Goal: Task Accomplishment & Management: Manage account settings

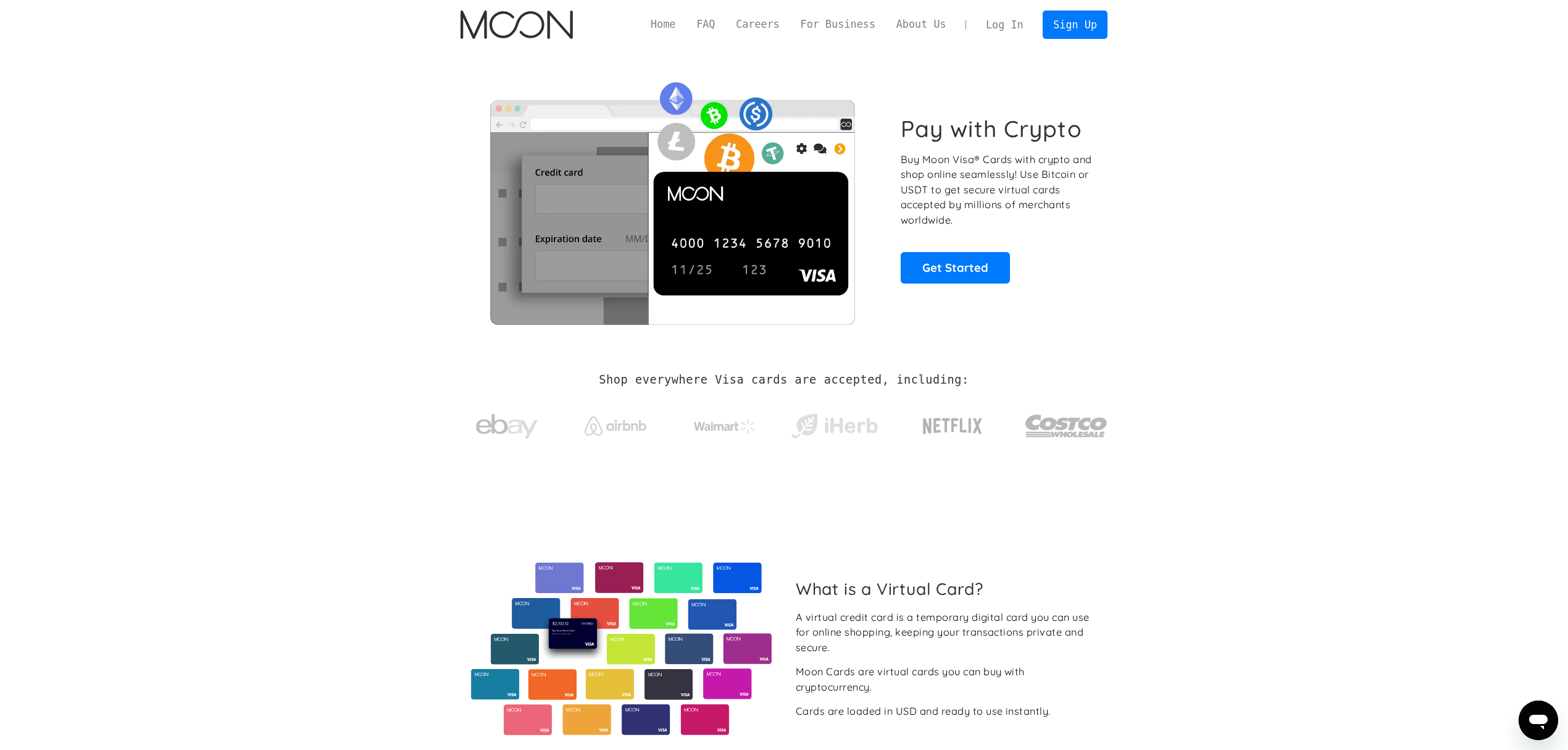
click at [1022, 25] on link "Log In" at bounding box center [1005, 24] width 58 height 27
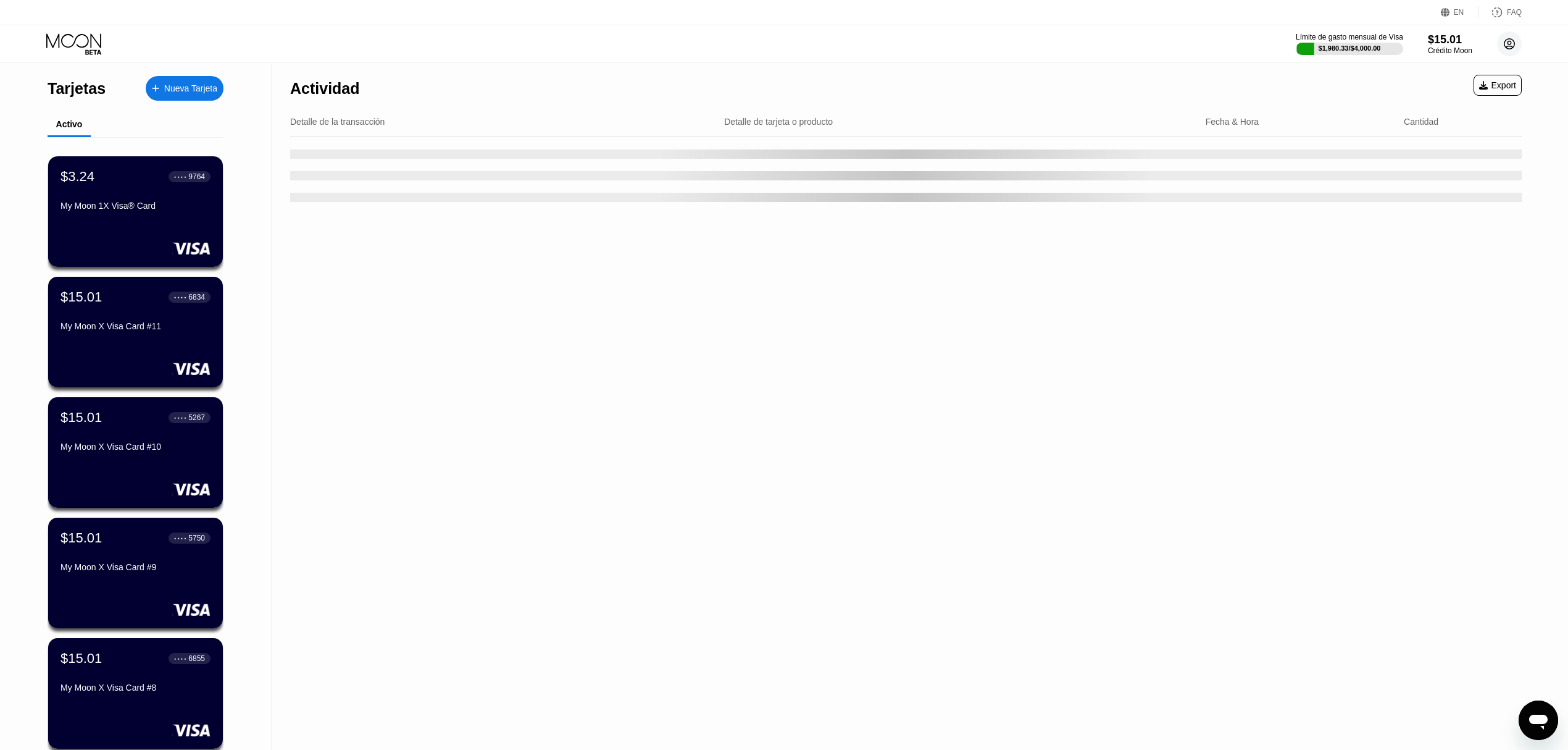
click at [1512, 41] on circle at bounding box center [1510, 44] width 25 height 25
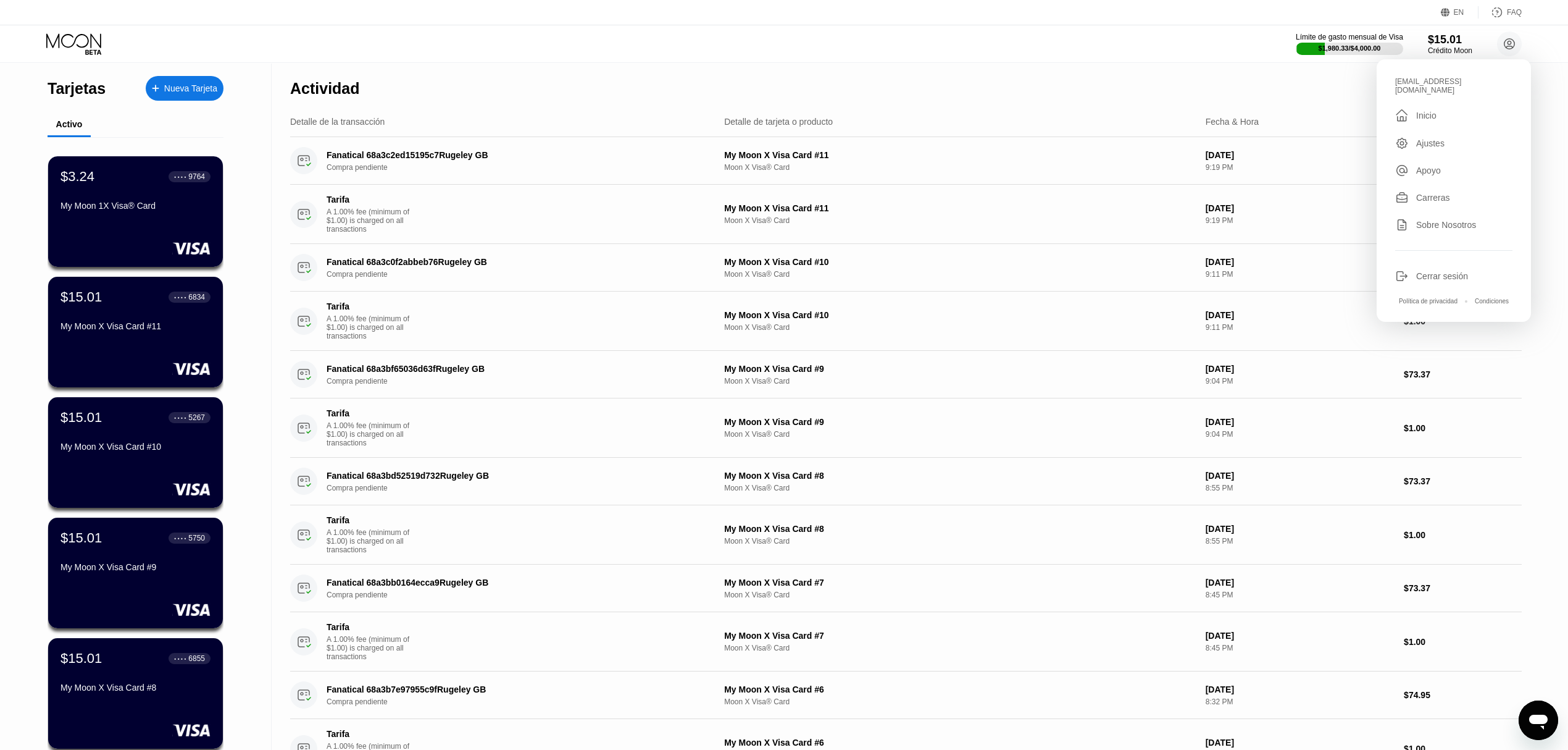
click at [1449, 278] on div "[EMAIL_ADDRESS][DOMAIN_NAME]  [PERSON_NAME] Apoyo Carreras Sobre Nosotros Cerr…" at bounding box center [1454, 190] width 154 height 263
click at [1433, 271] on div "Cerrar sesión" at bounding box center [1443, 276] width 52 height 10
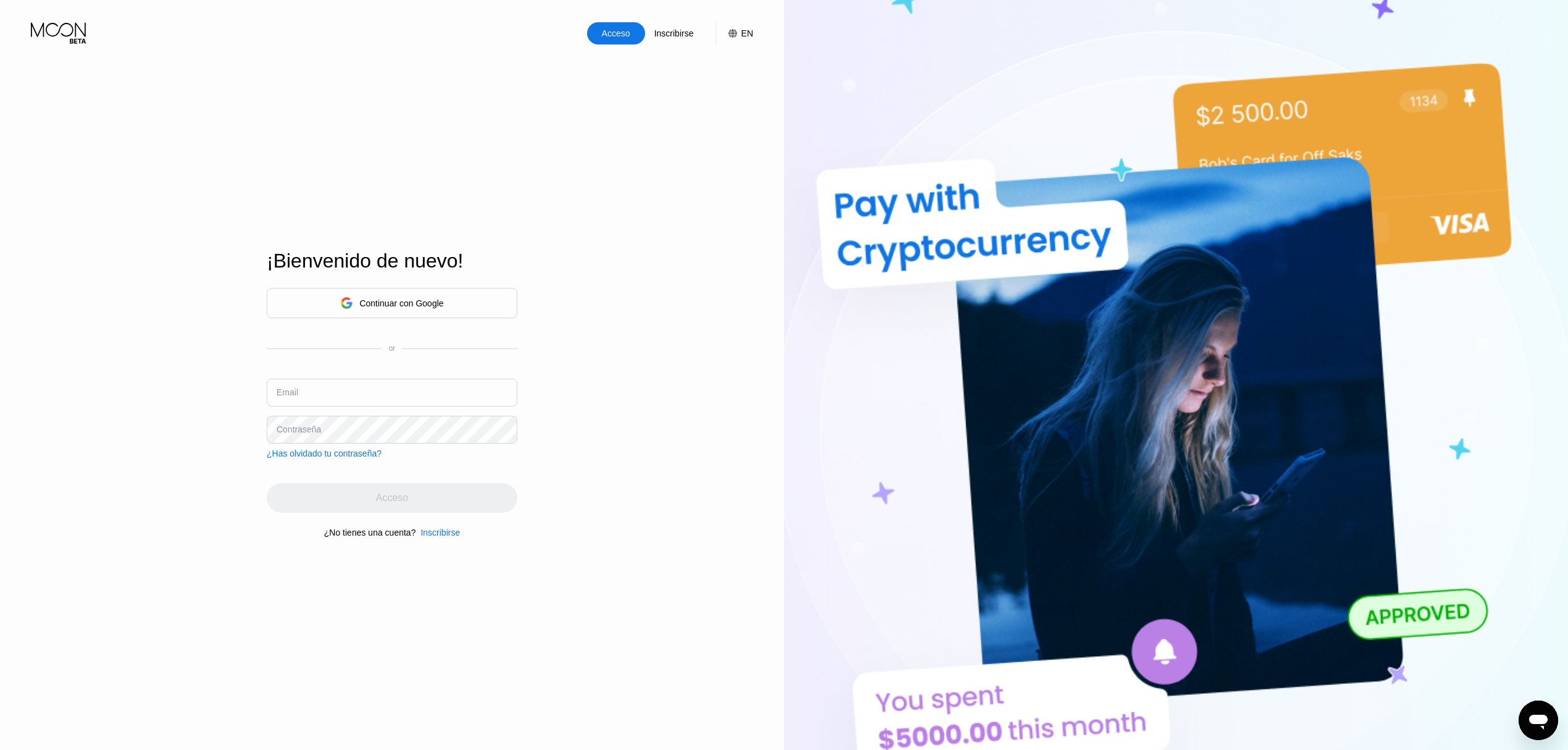
click at [362, 389] on input "text" at bounding box center [392, 393] width 251 height 28
paste input "canMariacan67@hotmail.com Hb9Wd9Zc9Gy245!"
click at [450, 398] on input "canMariacan67@hotmail.com Hb9Wd9Zc9Gy245!" at bounding box center [392, 393] width 251 height 28
click at [414, 494] on div "Acceso" at bounding box center [392, 498] width 251 height 30
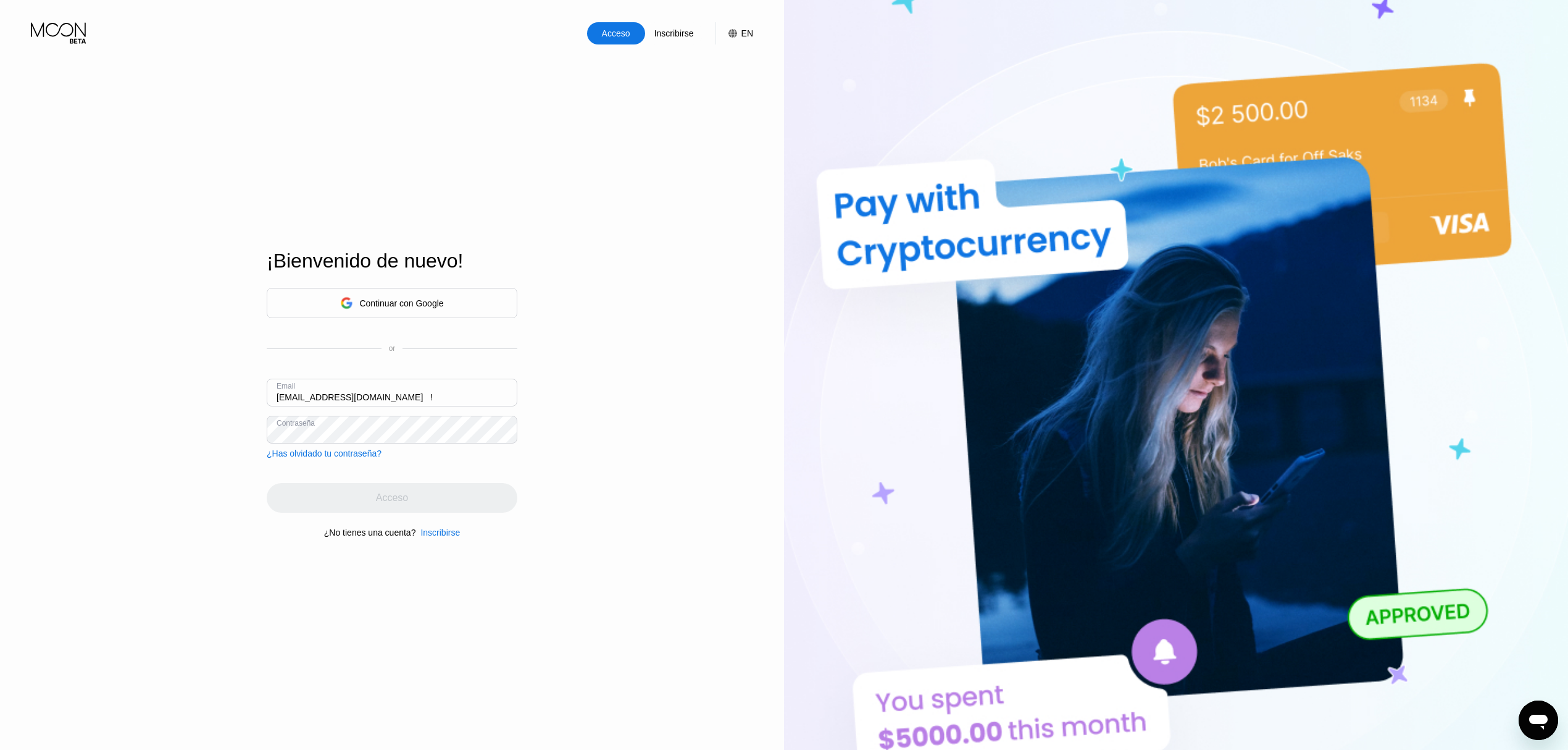
click at [433, 398] on input "canMariacan67@hotmail.com !" at bounding box center [392, 393] width 251 height 28
click at [235, 436] on div "Acceso Inscribirse EN Idioma Select an item Ahorrar ¡Bienvenido de nuevo! Conti…" at bounding box center [392, 412] width 784 height 825
click at [426, 480] on div "Continuar con Google or Email canMariacan67@hotmail.com Contraseña ¿Has olvidad…" at bounding box center [392, 412] width 251 height 251
click at [427, 408] on div "Email canMariacan67@hotmail.com" at bounding box center [392, 398] width 251 height 37
click at [445, 384] on input "canMariacan67@hotmail.com" at bounding box center [392, 393] width 251 height 28
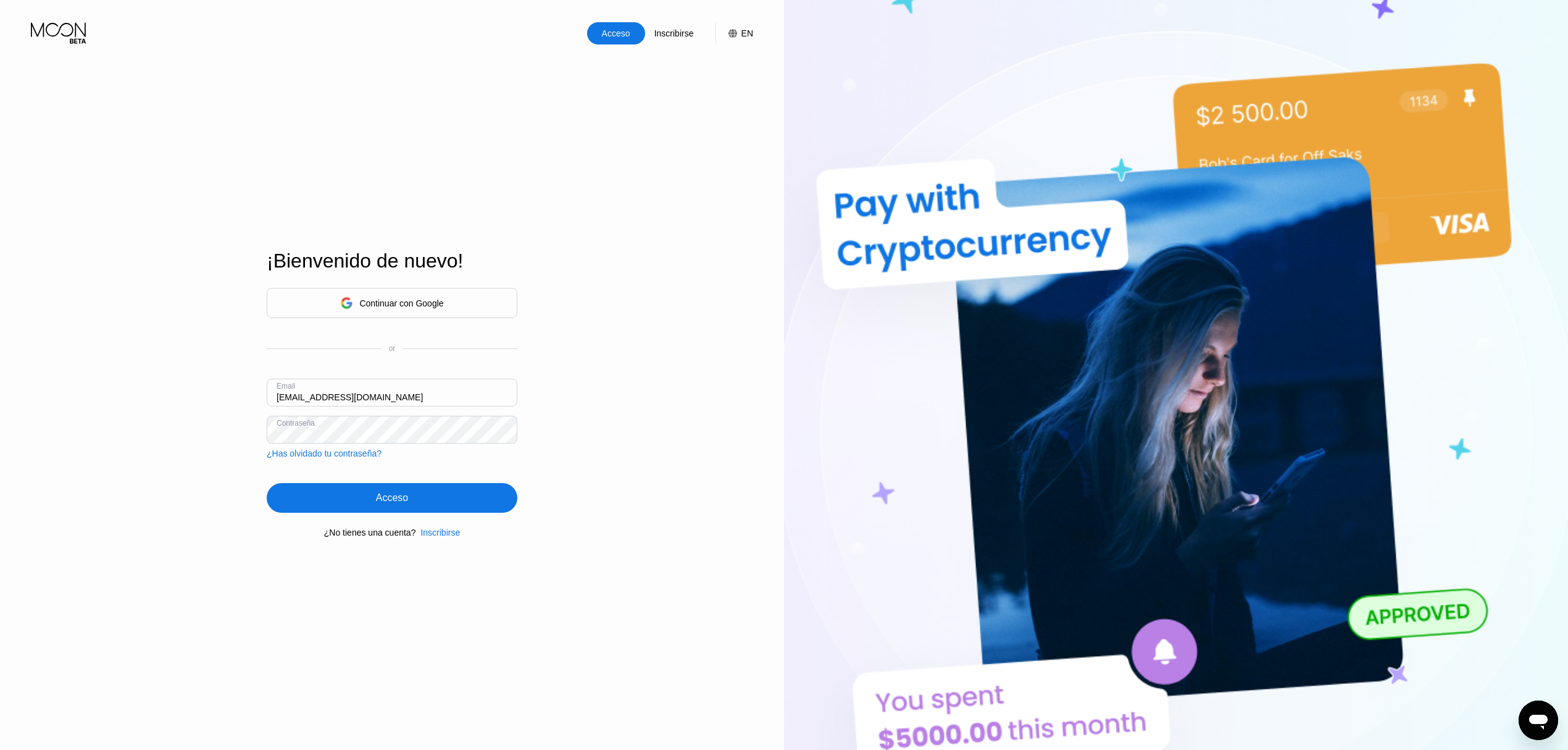
type input "canMariacan67@hotmail.com"
click at [463, 497] on div "Acceso" at bounding box center [392, 498] width 251 height 30
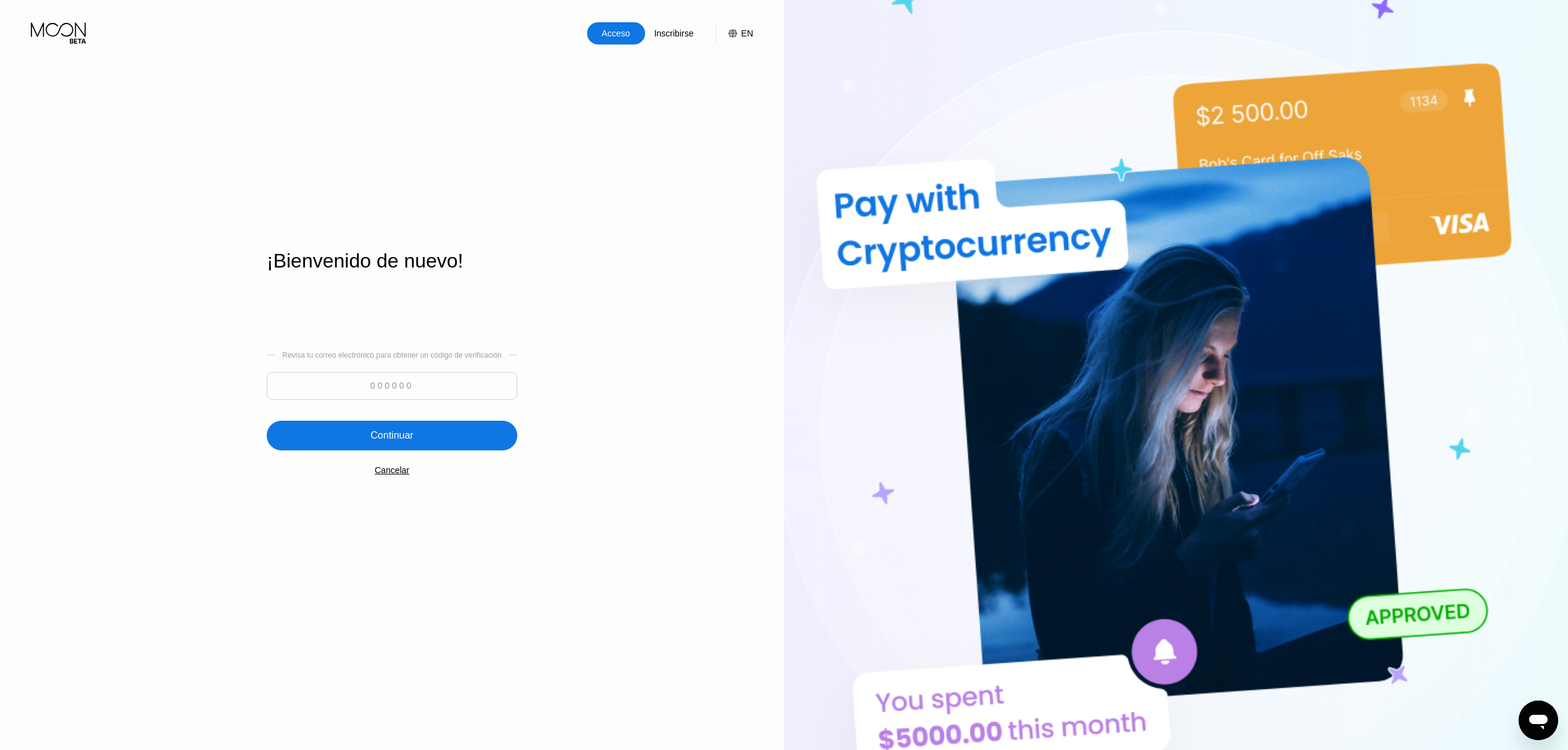
click at [352, 387] on input at bounding box center [392, 386] width 251 height 28
paste input "492741"
type input "492741"
click at [391, 433] on div "Continuar" at bounding box center [391, 436] width 43 height 12
click at [394, 479] on div "Cancelar" at bounding box center [392, 475] width 34 height 10
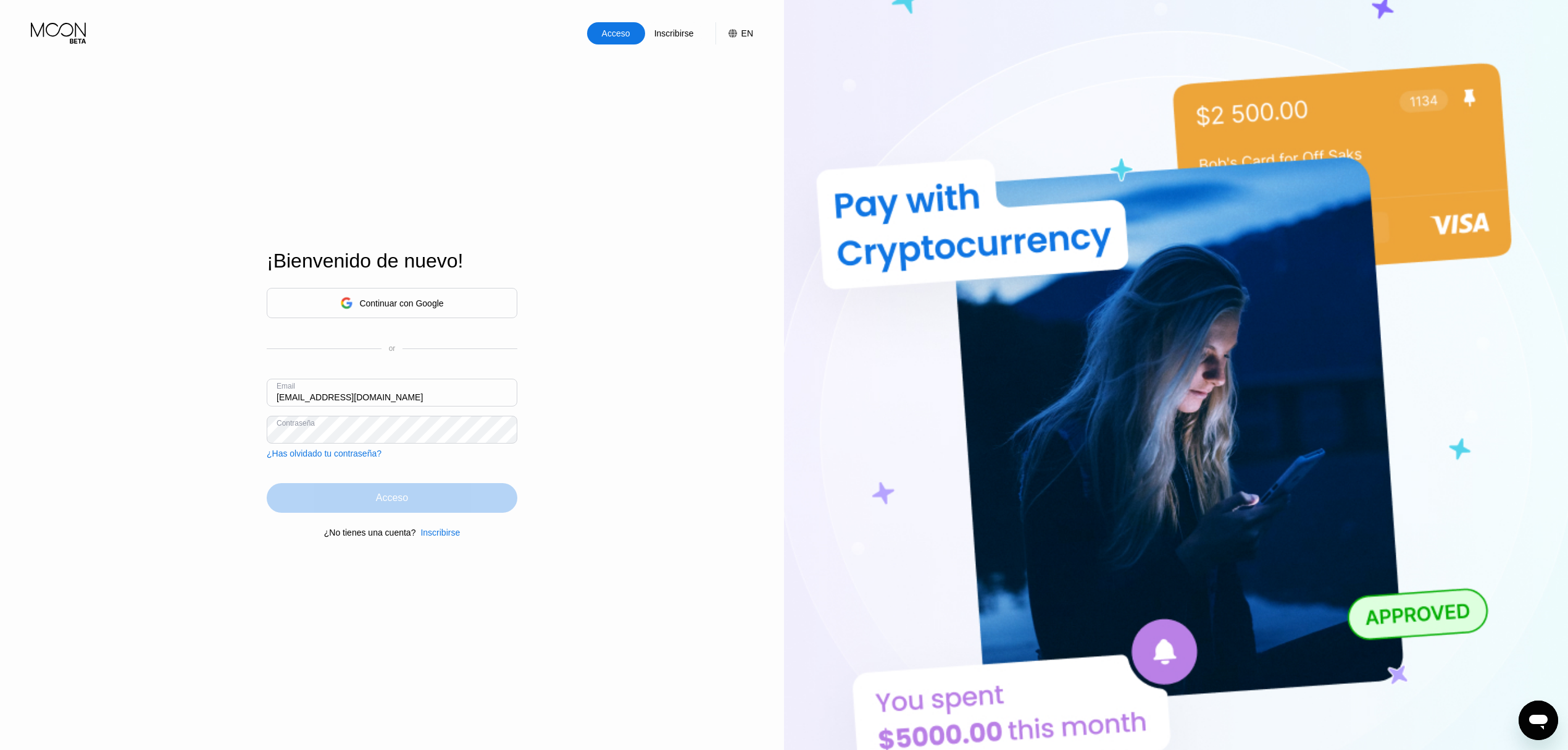
click at [308, 507] on div "Acceso" at bounding box center [392, 498] width 251 height 30
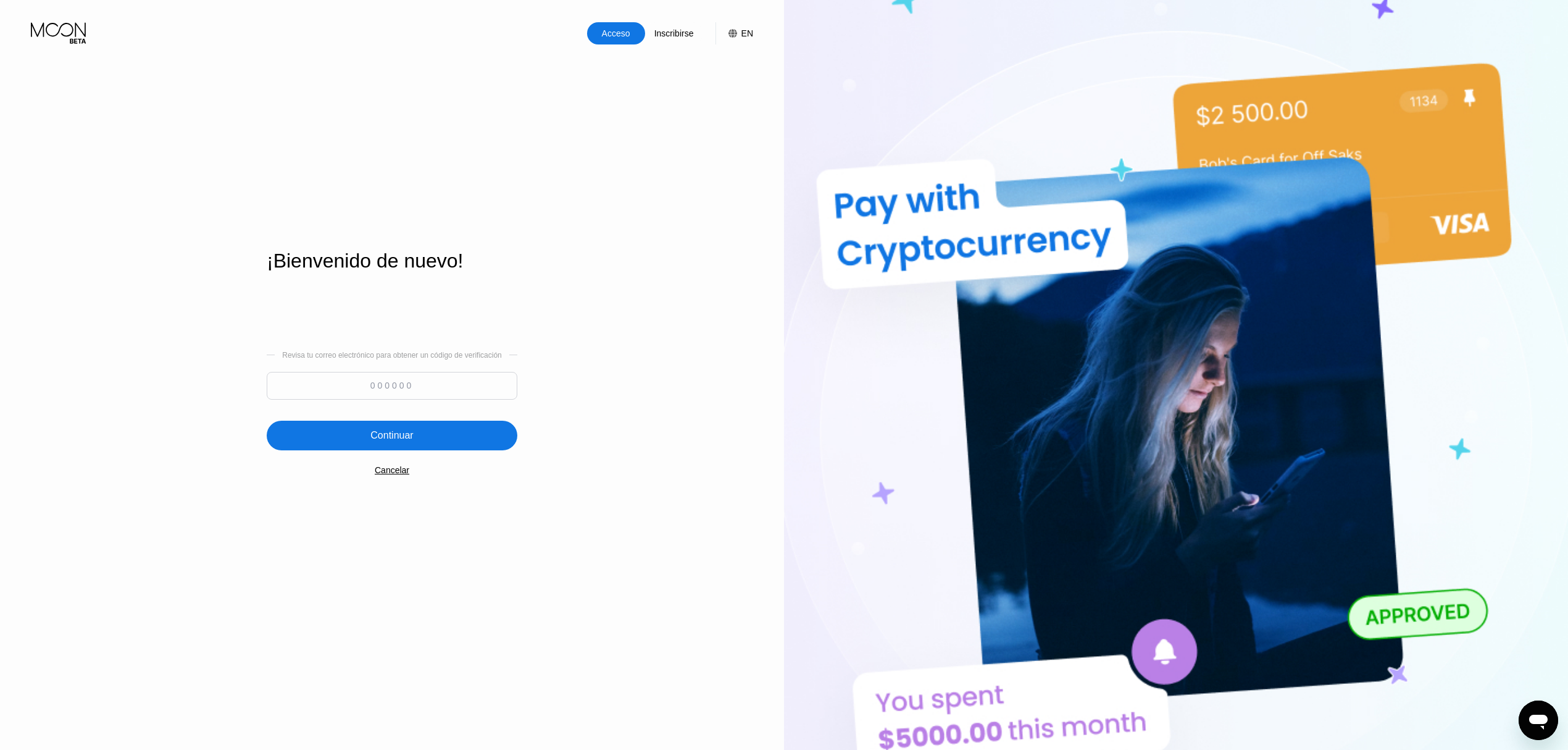
click at [384, 382] on input at bounding box center [392, 386] width 251 height 28
paste input "136475"
type input "136475"
click at [385, 427] on div "Continuar" at bounding box center [392, 436] width 251 height 30
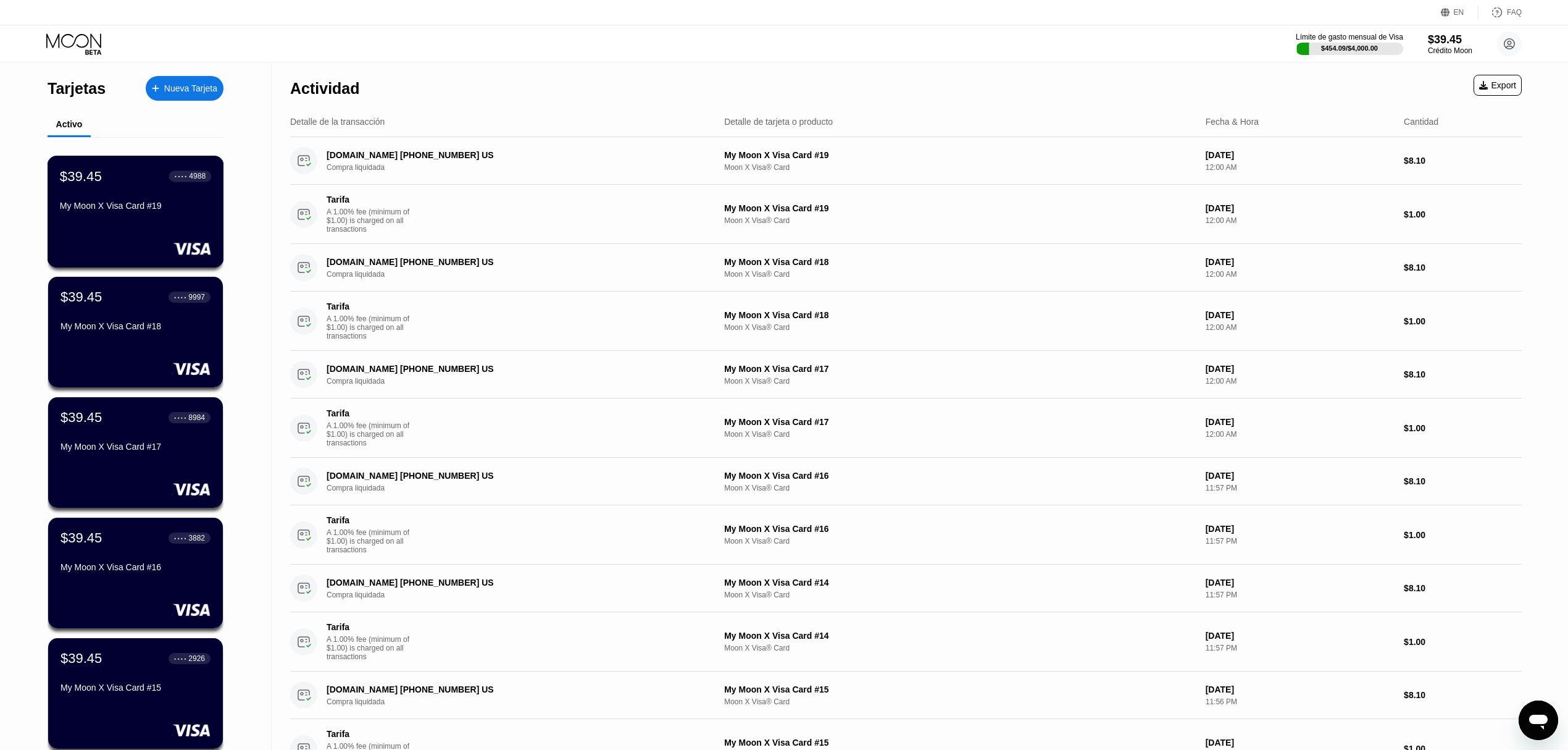
click at [112, 199] on div "$39.45 ● ● ● ● 4988 My Moon X Visa Card #19" at bounding box center [136, 192] width 151 height 48
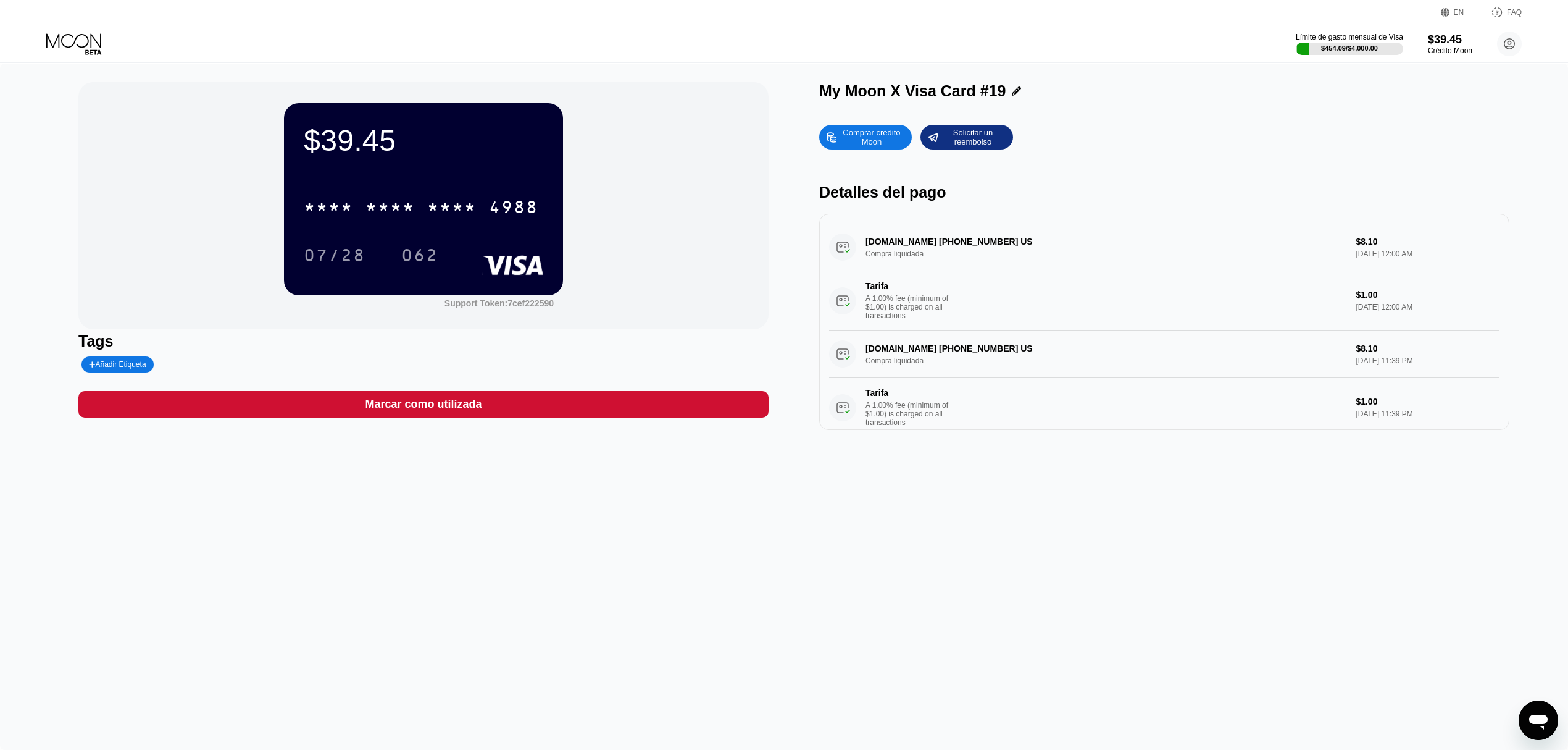
click at [415, 215] on div "* * * *" at bounding box center [390, 208] width 49 height 19
click at [359, 206] on div "4513 6500 2800 4988" at bounding box center [421, 207] width 249 height 31
click at [454, 215] on div "* * * *" at bounding box center [451, 208] width 49 height 19
click at [418, 199] on div "4513 6500 2800 4988" at bounding box center [421, 207] width 249 height 31
click at [418, 255] on div "062" at bounding box center [420, 256] width 37 height 19
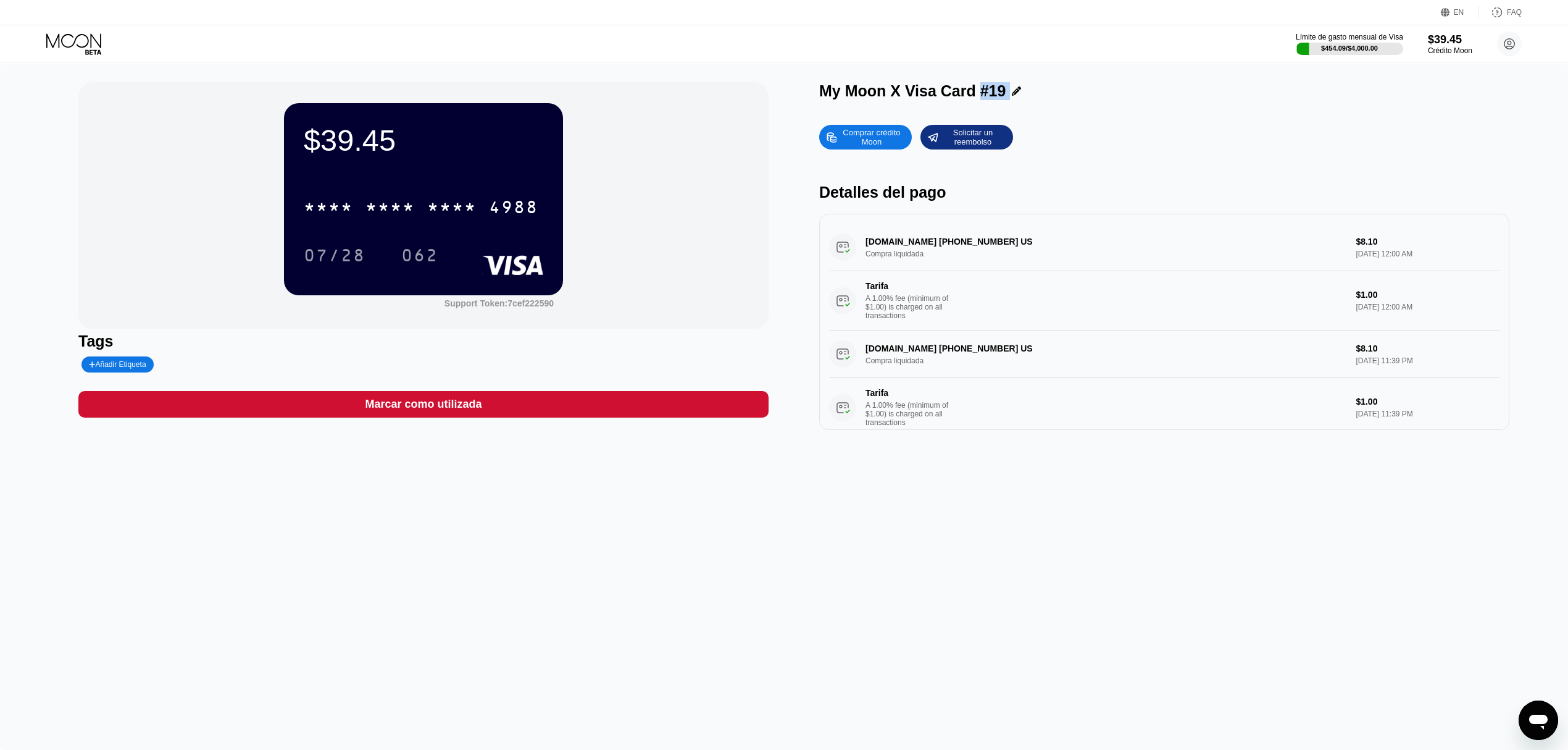
drag, startPoint x: 976, startPoint y: 90, endPoint x: 999, endPoint y: 90, distance: 23.0
click at [999, 90] on div "My Moon X Visa Card #19" at bounding box center [1164, 90] width 690 height 18
copy div "#19 Comprar crédito Moon Solicitar un reembolso"
click at [1487, 43] on div "Límite de gasto mensual de Visa $454.09 / $4,000.00 $39.45 Crédito Moon canmari…" at bounding box center [1409, 44] width 226 height 25
click at [1466, 43] on div "$39.45" at bounding box center [1450, 39] width 45 height 13
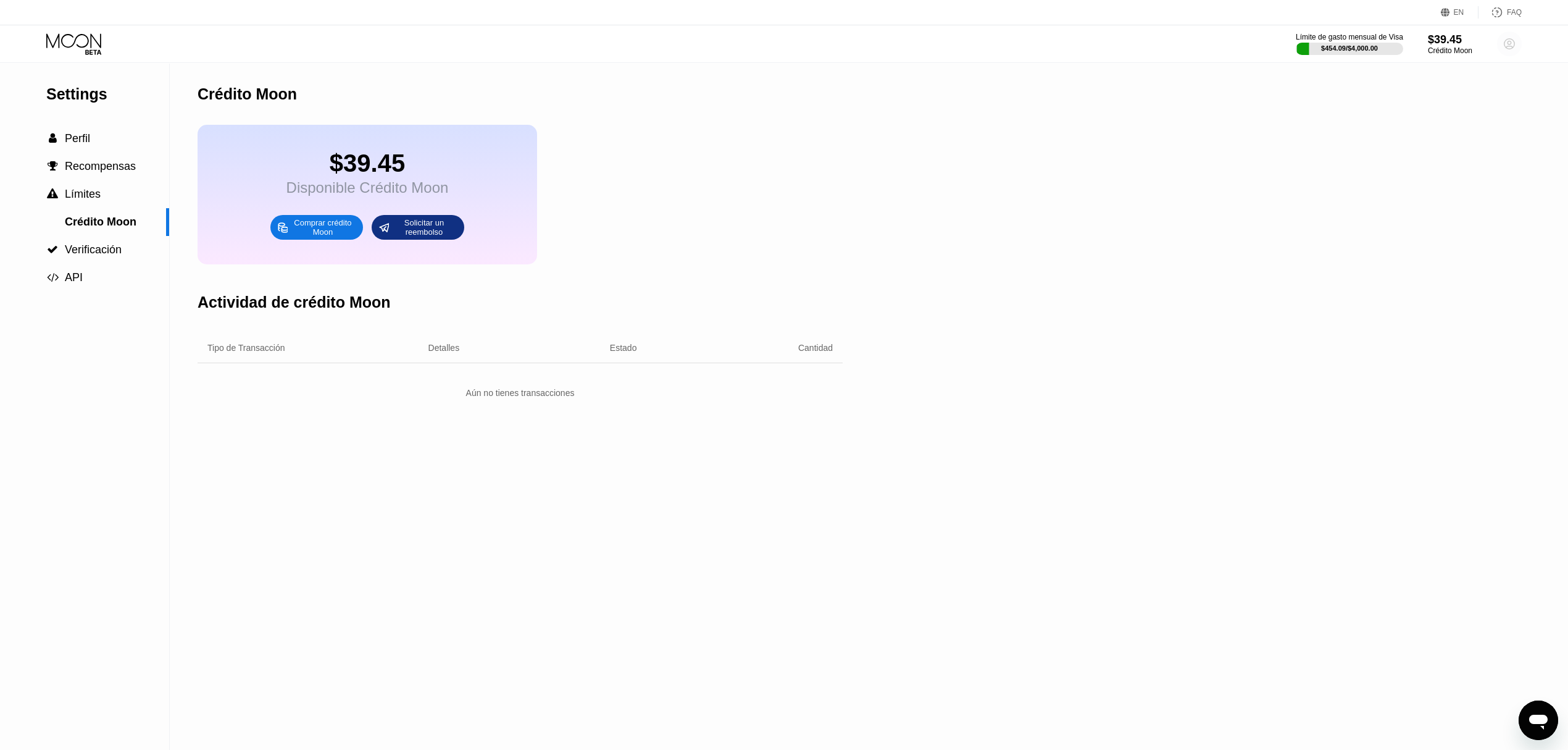
click at [1506, 50] on circle at bounding box center [1510, 44] width 25 height 25
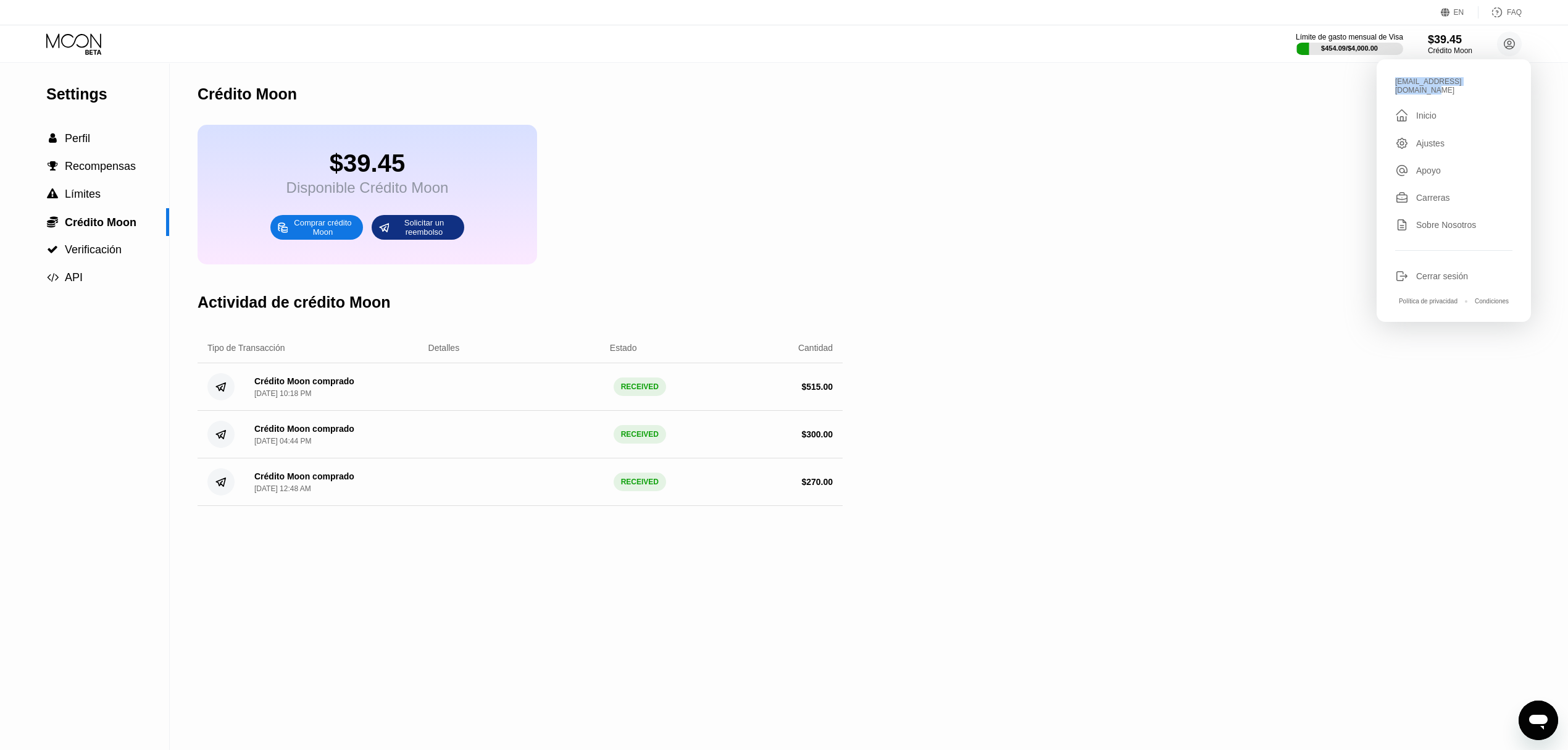
drag, startPoint x: 1405, startPoint y: 80, endPoint x: 1504, endPoint y: 87, distance: 99.2
click at [1504, 87] on div "canmariacan67@hotmail.com" at bounding box center [1454, 86] width 118 height 17
